Goal: Transaction & Acquisition: Subscribe to service/newsletter

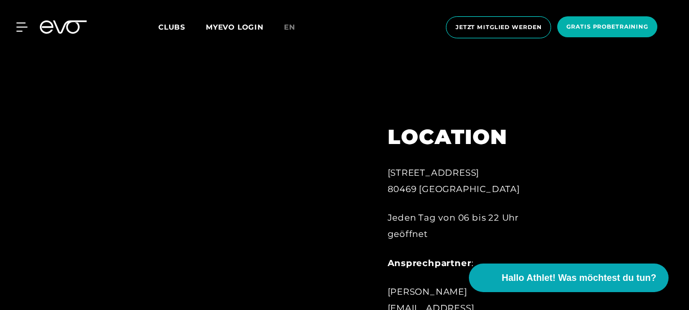
scroll to position [208, 0]
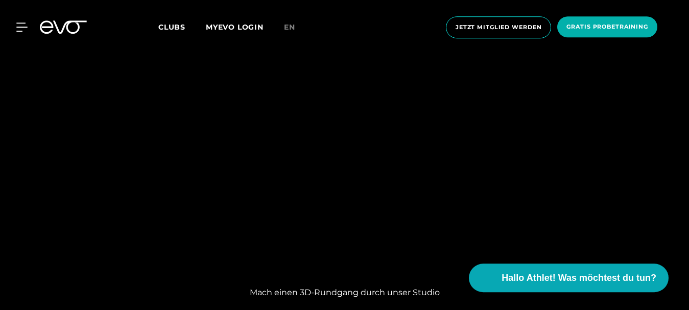
scroll to position [729, 0]
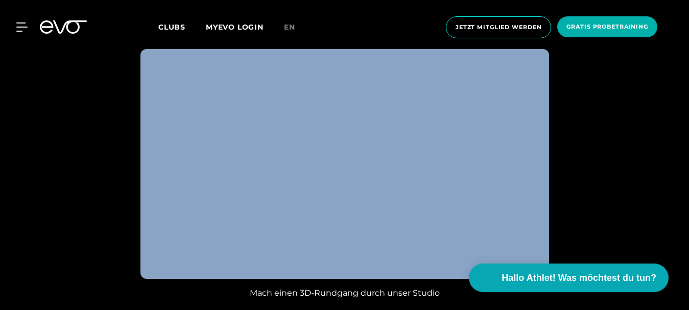
drag, startPoint x: 135, startPoint y: 123, endPoint x: 390, endPoint y: 177, distance: 260.9
click at [390, 177] on div "Mach einen 3D-Rundgang durch unser Studio" at bounding box center [344, 174] width 689 height 283
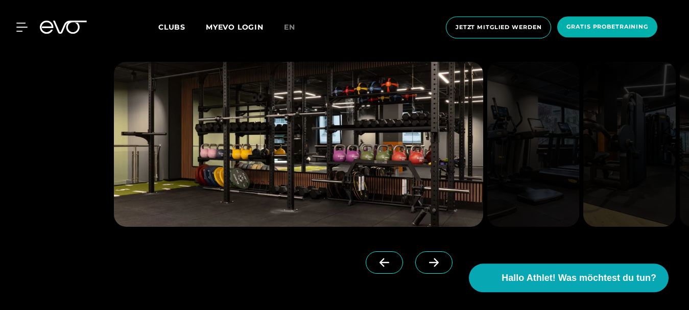
scroll to position [1041, 0]
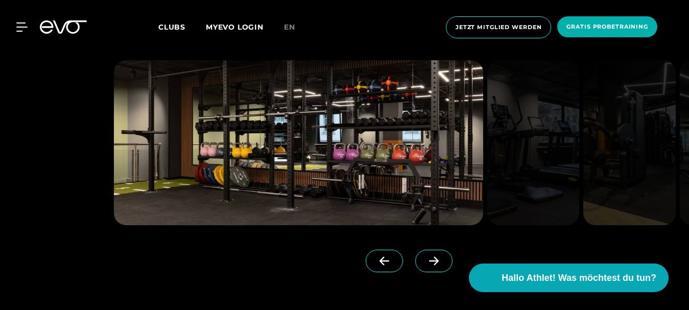
click at [432, 262] on icon at bounding box center [434, 260] width 18 height 9
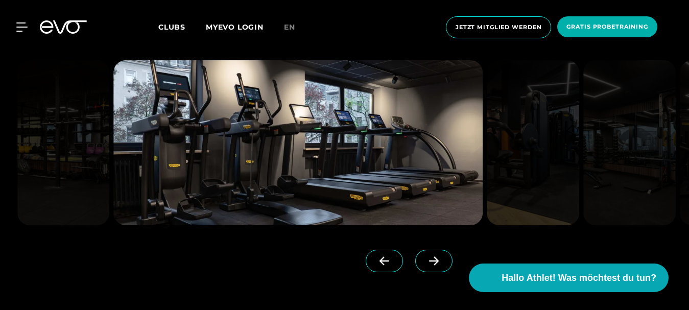
click at [432, 262] on icon at bounding box center [434, 260] width 18 height 9
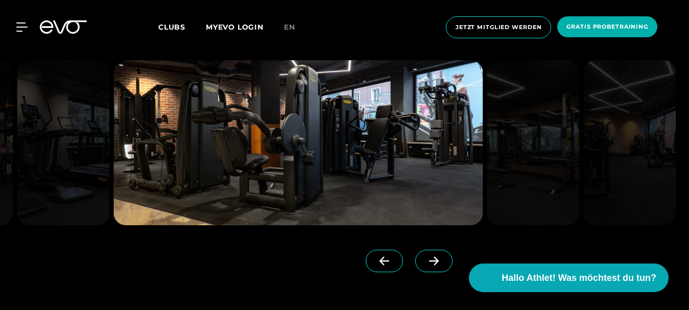
click at [432, 262] on icon at bounding box center [434, 260] width 18 height 9
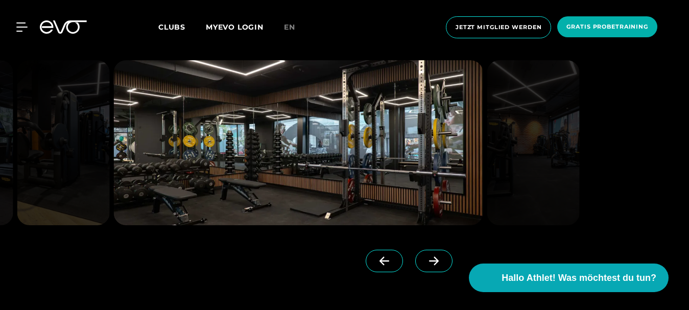
click at [432, 262] on icon at bounding box center [434, 260] width 18 height 9
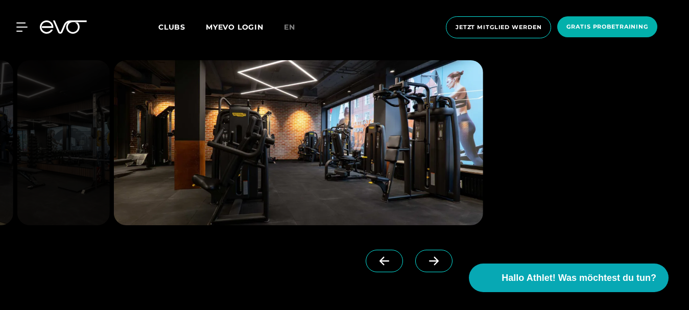
click at [432, 262] on icon at bounding box center [434, 260] width 18 height 9
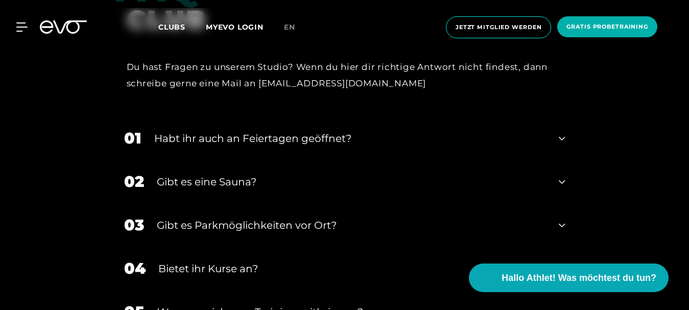
scroll to position [2945, 0]
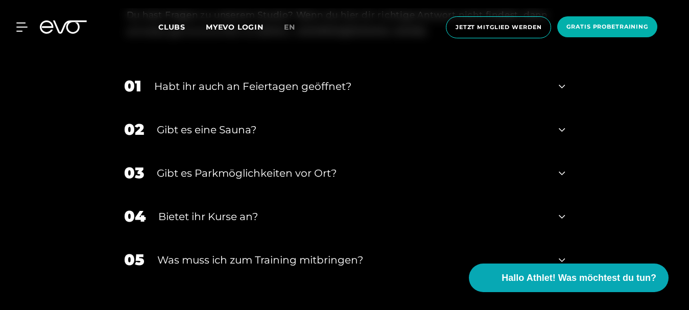
click at [565, 131] on div "02 Gibt es eine Sauna?" at bounding box center [344, 129] width 461 height 43
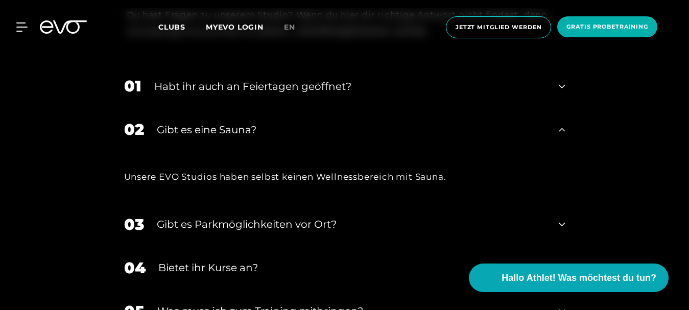
click at [565, 131] on div "02 Gibt es eine Sauna?" at bounding box center [344, 129] width 461 height 43
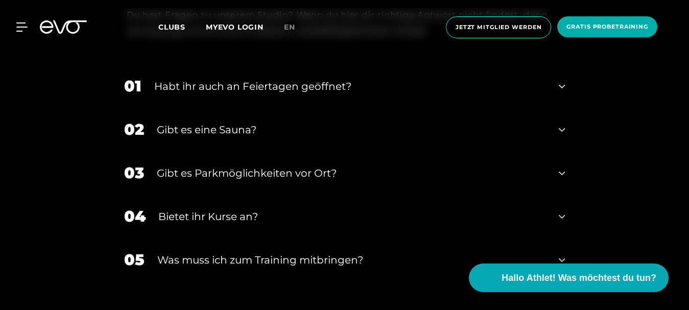
click at [561, 87] on icon at bounding box center [561, 86] width 6 height 12
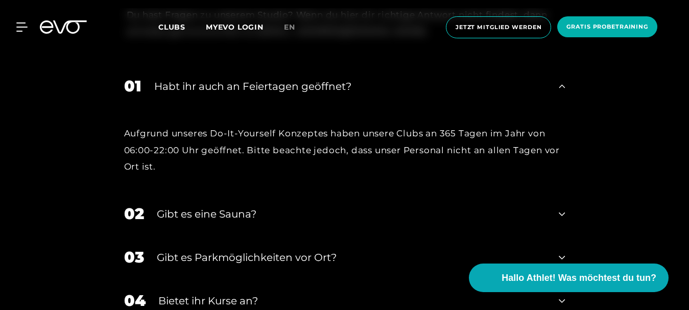
click at [561, 87] on icon at bounding box center [561, 86] width 6 height 12
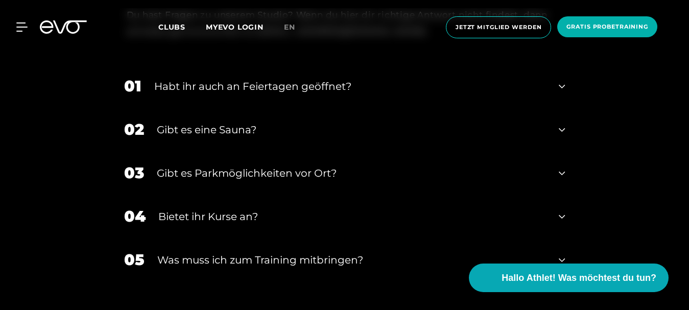
scroll to position [2997, 0]
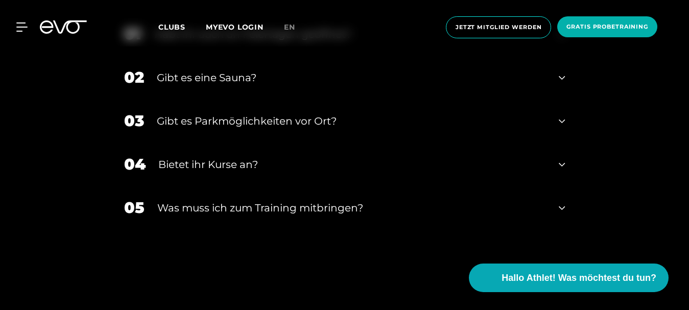
click at [564, 118] on icon at bounding box center [561, 121] width 6 height 12
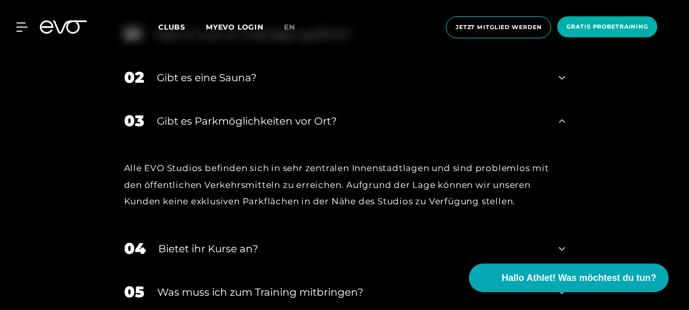
click at [564, 118] on icon at bounding box center [561, 121] width 6 height 12
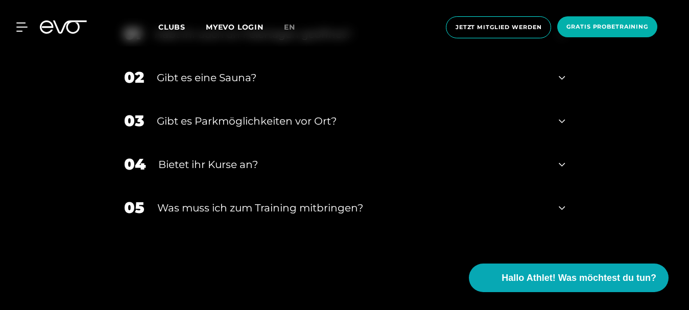
click at [564, 165] on icon at bounding box center [561, 165] width 6 height 4
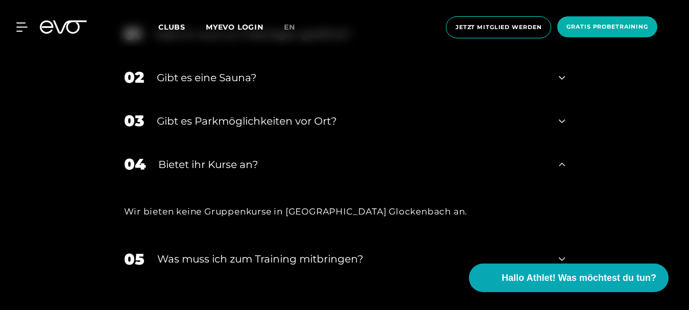
click at [564, 165] on icon at bounding box center [561, 164] width 6 height 4
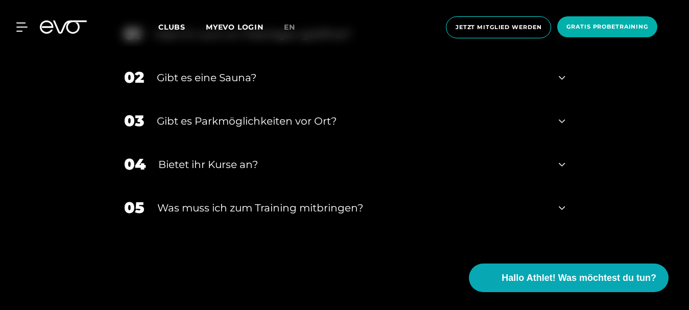
click at [563, 209] on icon at bounding box center [561, 208] width 6 height 4
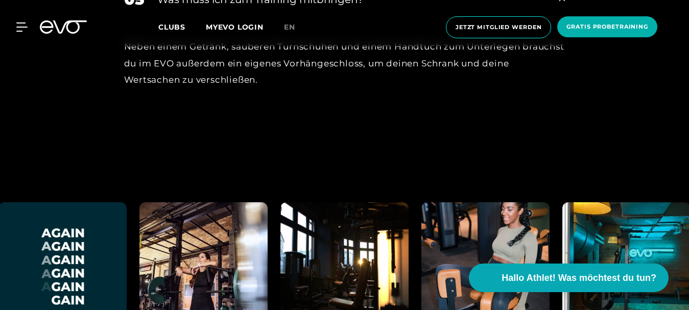
scroll to position [3310, 0]
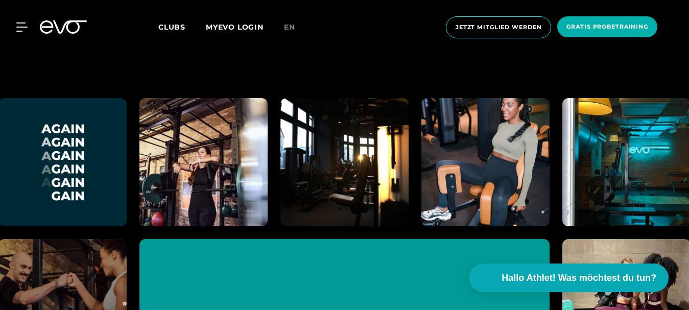
click at [195, 168] on img at bounding box center [203, 162] width 141 height 141
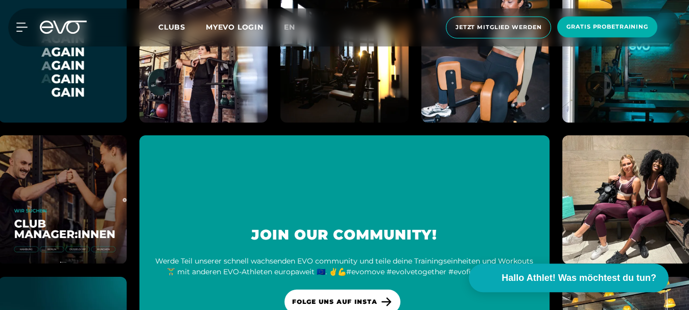
scroll to position [3466, 0]
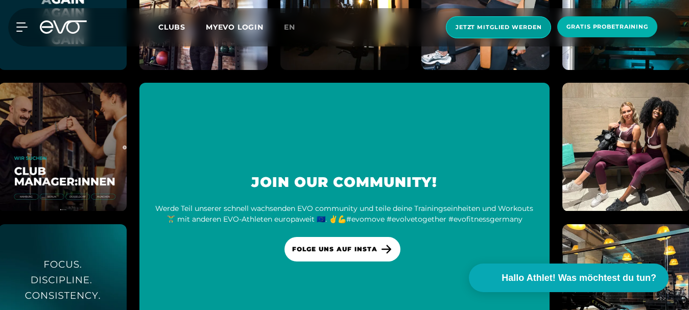
click at [492, 25] on span "Jetzt Mitglied werden" at bounding box center [498, 27] width 86 height 9
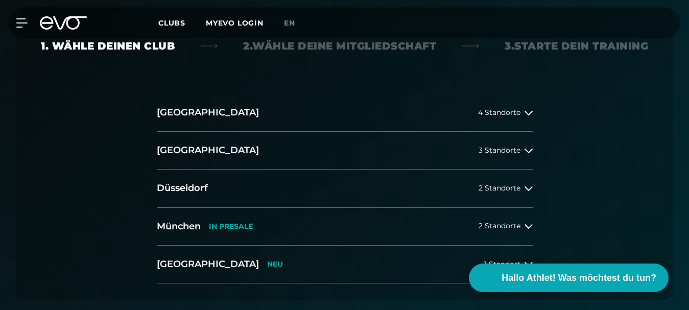
scroll to position [364, 0]
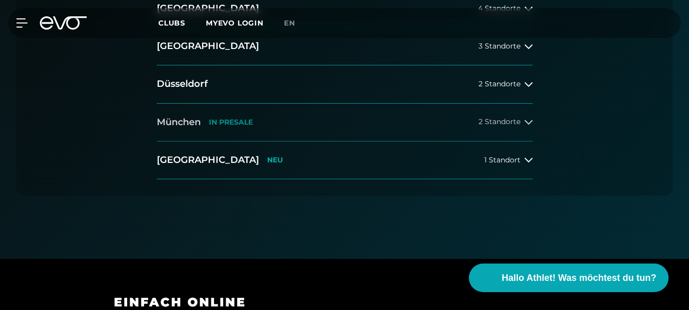
click at [527, 130] on button "[GEOGRAPHIC_DATA] IN [GEOGRAPHIC_DATA] 2 Standorte" at bounding box center [345, 123] width 376 height 38
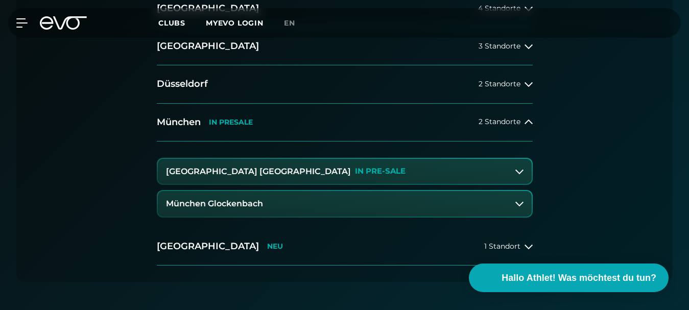
click at [516, 212] on button "München Glockenbach" at bounding box center [345, 204] width 374 height 26
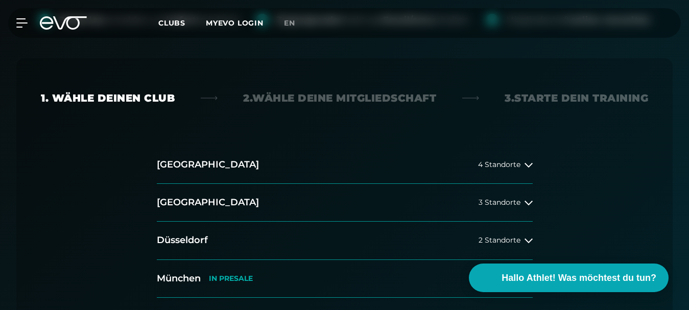
scroll to position [417, 0]
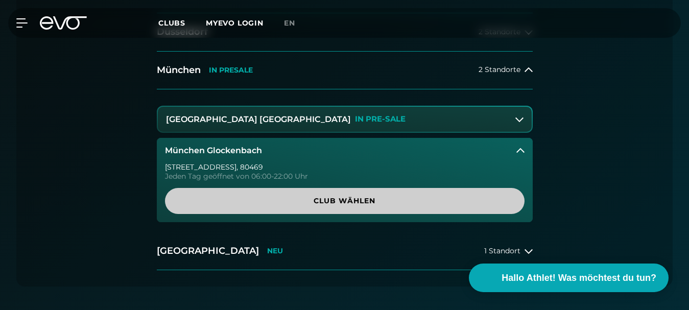
click at [372, 195] on span "Club wählen" at bounding box center [344, 201] width 359 height 26
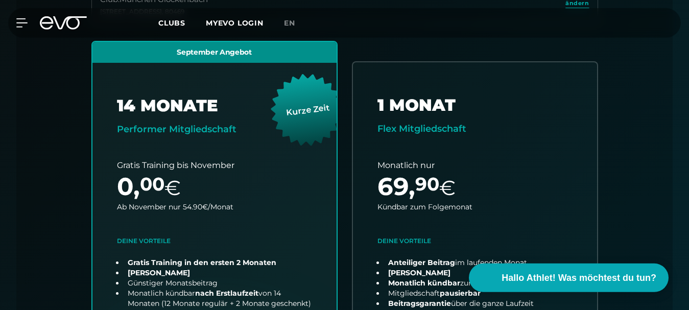
scroll to position [371, 0]
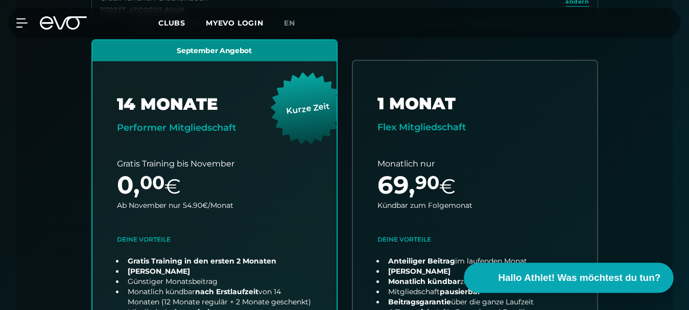
click at [519, 274] on span "Hallo Athlet! Was möchtest du tun?" at bounding box center [579, 278] width 162 height 14
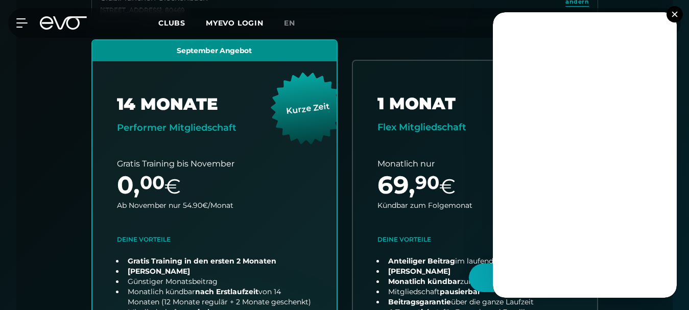
click at [675, 15] on img at bounding box center [674, 14] width 6 height 6
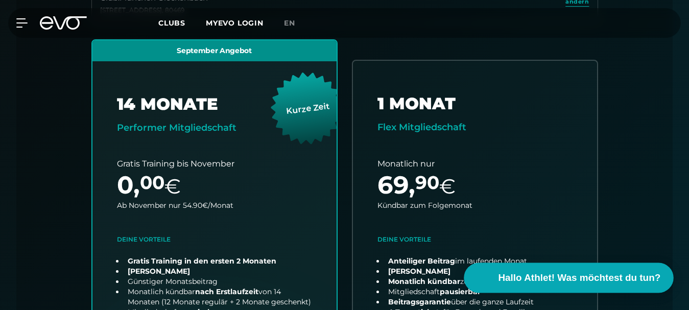
click at [554, 276] on span "Hallo Athlet! Was möchtest du tun?" at bounding box center [579, 278] width 162 height 14
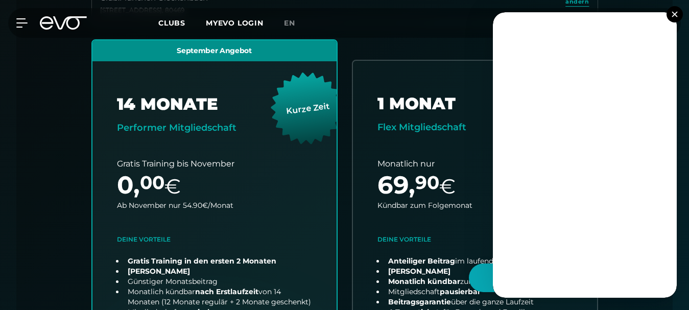
click at [674, 12] on img at bounding box center [674, 14] width 6 height 6
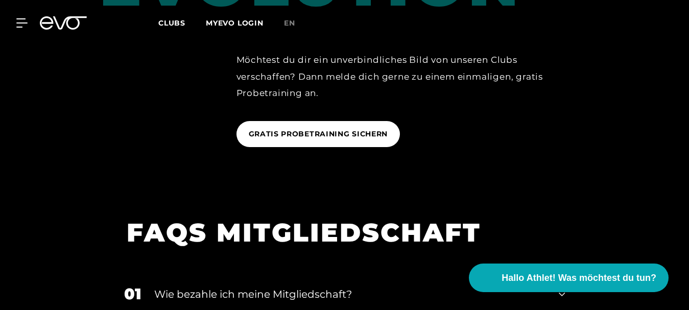
scroll to position [1620, 0]
